Goal: Transaction & Acquisition: Purchase product/service

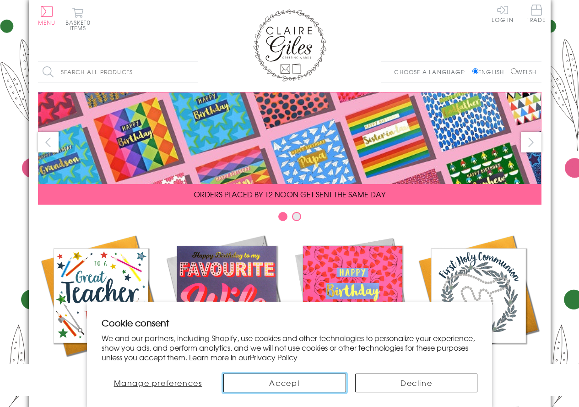
click at [312, 385] on button "Accept" at bounding box center [284, 383] width 122 height 19
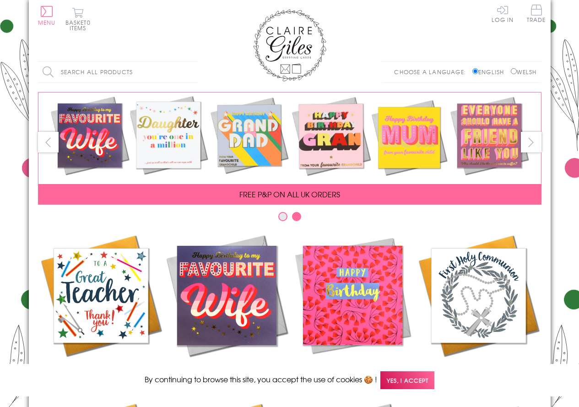
click at [112, 74] on input "Search all products" at bounding box center [118, 72] width 160 height 21
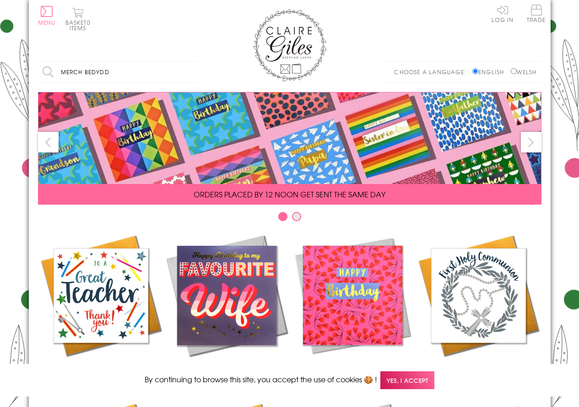
type input "merch bedydd"
click at [189, 62] on input "Search" at bounding box center [193, 72] width 9 height 21
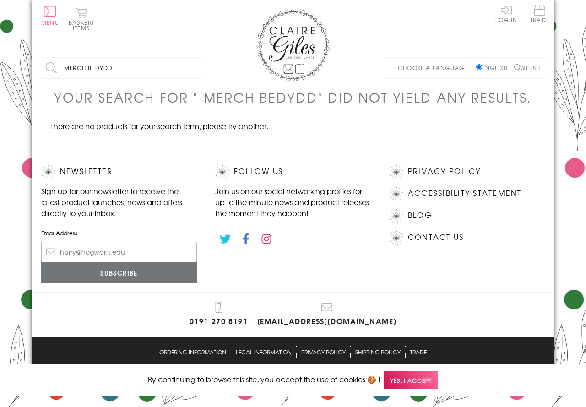
click at [22, 23] on body "Close Quick Links Home Your Account Login Your Basket Blog Contact Us All Occas…" at bounding box center [293, 195] width 586 height 390
click at [47, 11] on button "Menu" at bounding box center [50, 15] width 18 height 19
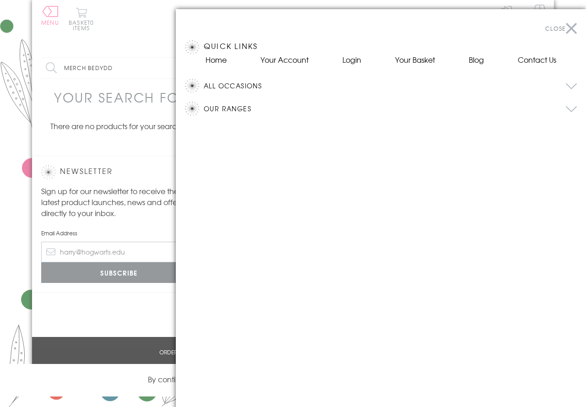
click at [571, 28] on button "Close" at bounding box center [561, 28] width 32 height 21
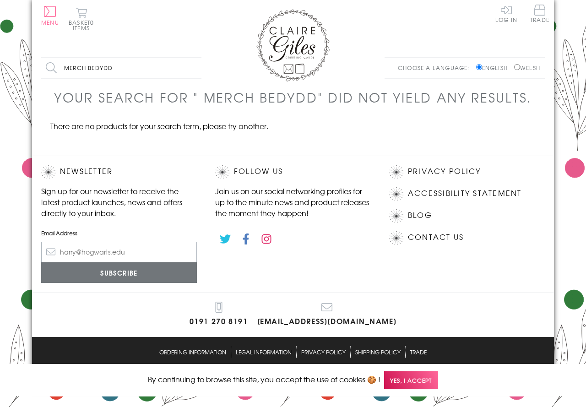
click at [0, 141] on body "Close Quick Links Home Your Account Login Your Basket Blog Contact Us All Occas…" at bounding box center [293, 195] width 586 height 390
click at [418, 379] on span "Yes, I accept" at bounding box center [411, 380] width 54 height 18
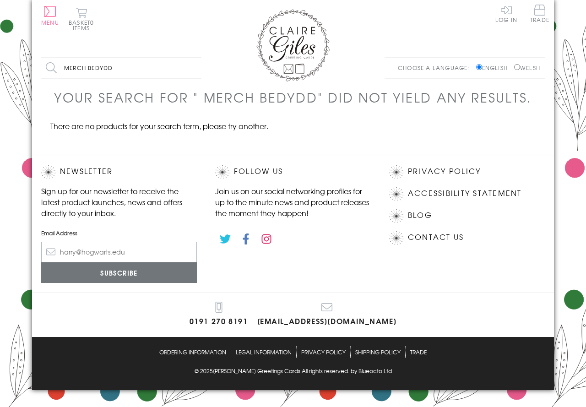
click at [10, 127] on body "Close Quick Links Home Your Account Login Your Basket Blog Contact Us All Occas…" at bounding box center [293, 195] width 586 height 390
click at [520, 67] on label "Welsh" at bounding box center [527, 68] width 26 height 8
click at [520, 67] on input "Welsh" at bounding box center [517, 67] width 6 height 6
radio input "true"
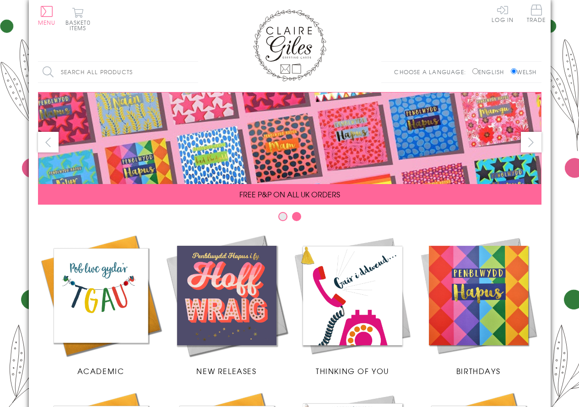
click at [530, 146] on button "next" at bounding box center [531, 142] width 21 height 21
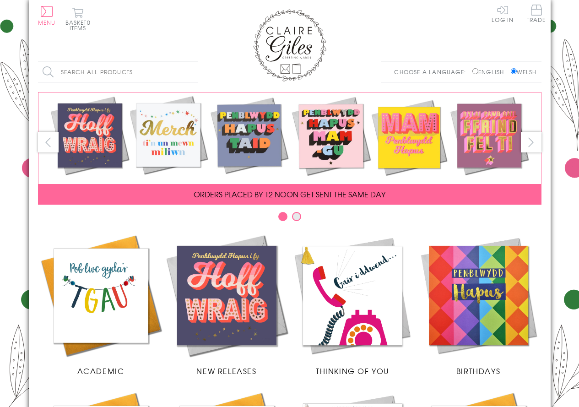
click at [530, 146] on button "next" at bounding box center [531, 142] width 21 height 21
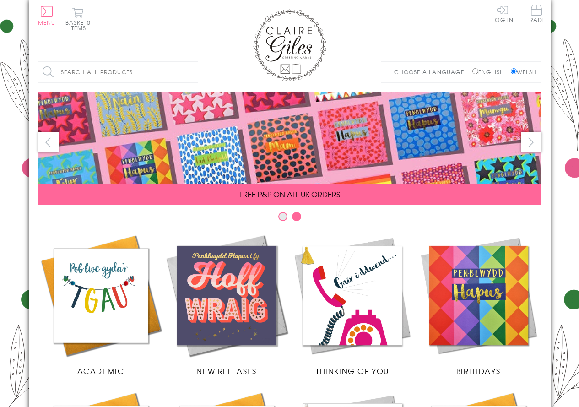
click at [530, 146] on button "next" at bounding box center [531, 142] width 21 height 21
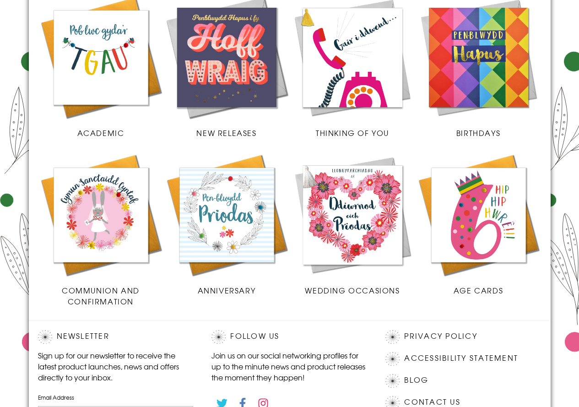
scroll to position [202, 0]
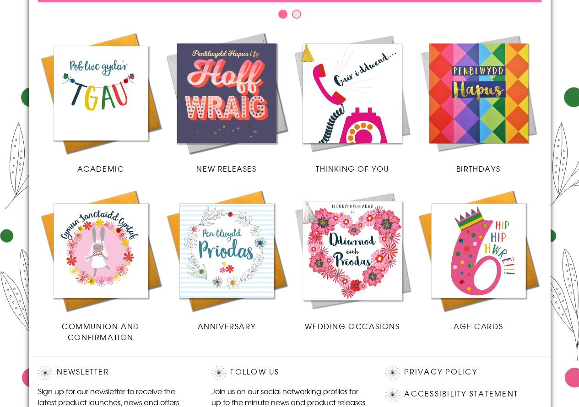
click at [484, 169] on span "Birthdays" at bounding box center [478, 168] width 44 height 11
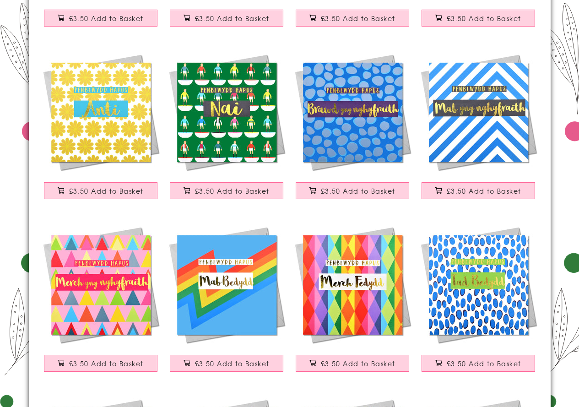
scroll to position [229, 0]
